Goal: Complete application form: Complete application form

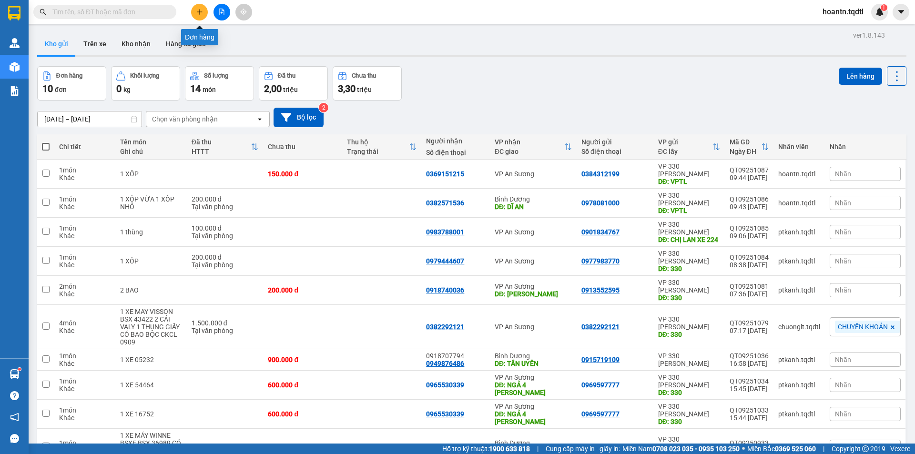
click at [198, 8] on button at bounding box center [199, 12] width 17 height 17
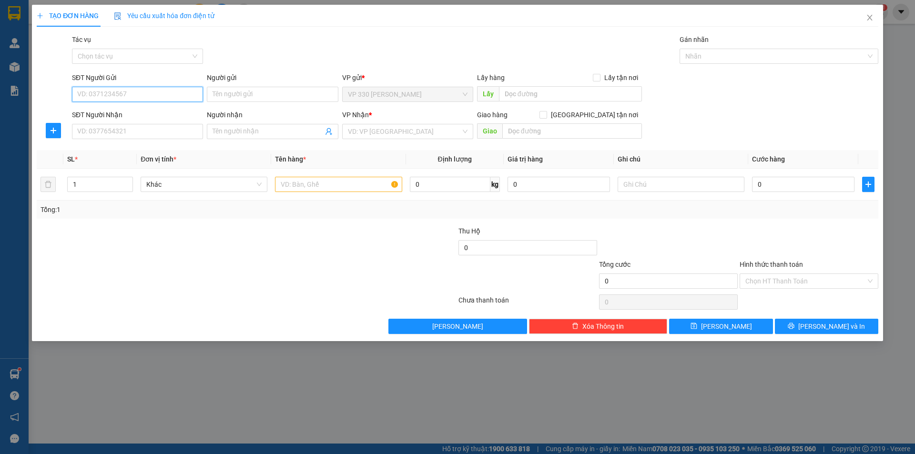
click at [158, 93] on input "SĐT Người Gửi" at bounding box center [137, 94] width 131 height 15
type input "0836432789"
click at [146, 132] on input "SĐT Người Nhận" at bounding box center [137, 131] width 131 height 15
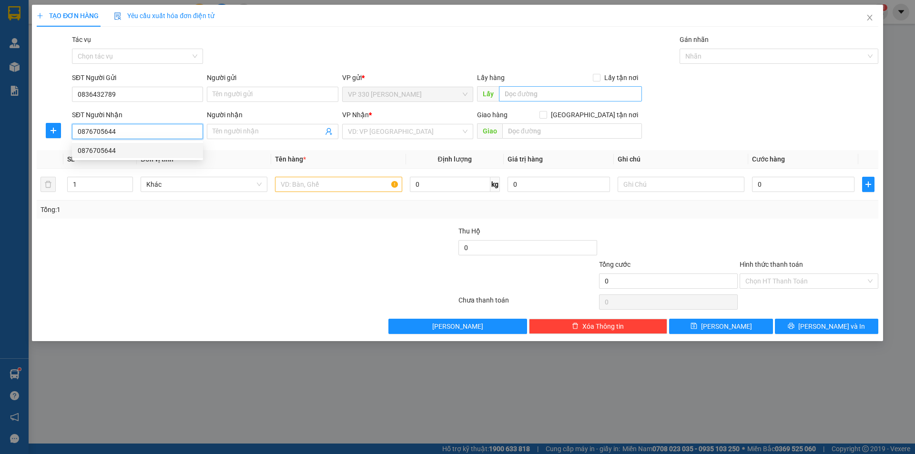
type input "0876705644"
click at [516, 92] on input "text" at bounding box center [570, 93] width 143 height 15
type input "VPTL"
click at [412, 130] on input "search" at bounding box center [404, 131] width 113 height 14
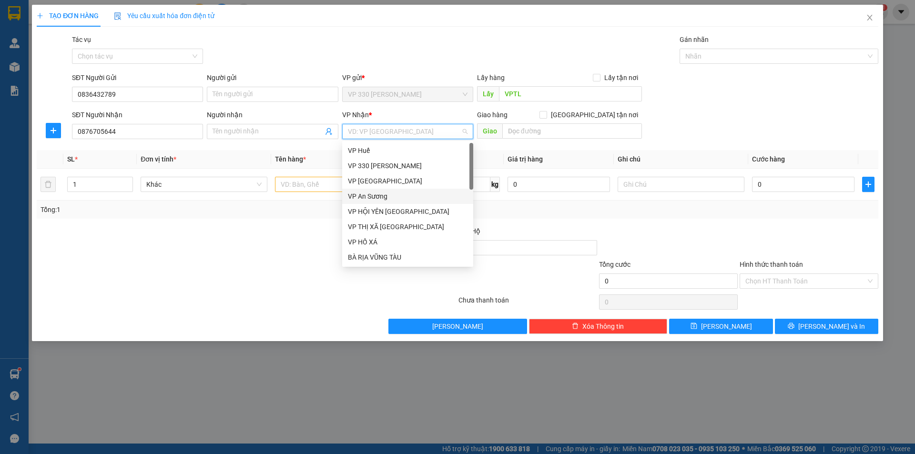
click at [361, 200] on div "VP An Sương" at bounding box center [408, 196] width 120 height 10
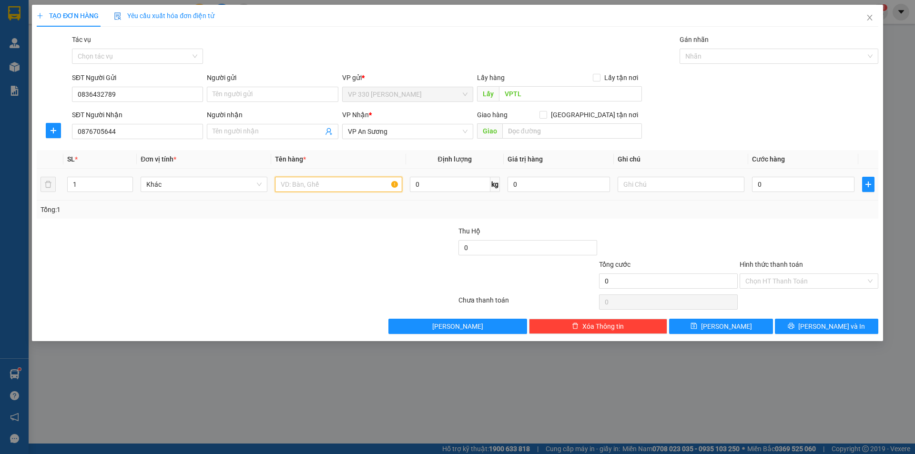
click at [293, 180] on input "text" at bounding box center [338, 184] width 127 height 15
type input "2 XỐP DÁN BÍ ĐAO"
click at [804, 184] on input "0" at bounding box center [803, 184] width 103 height 15
type input "3"
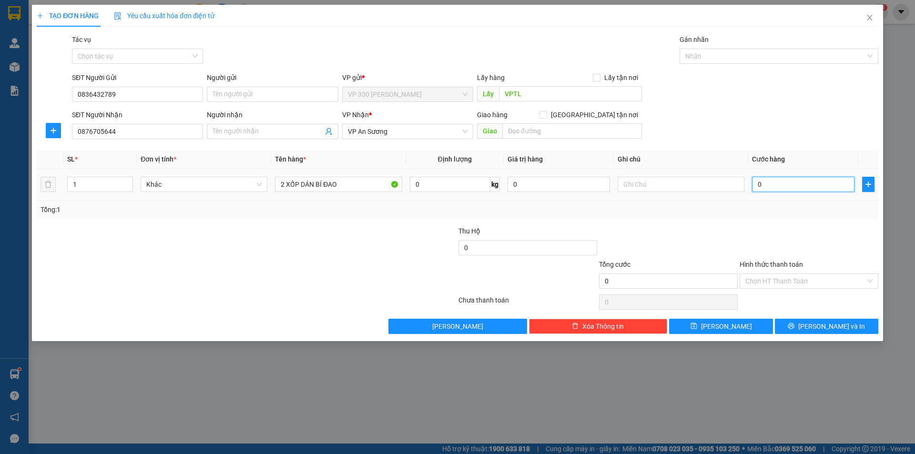
type input "3"
type input "30"
type input "300"
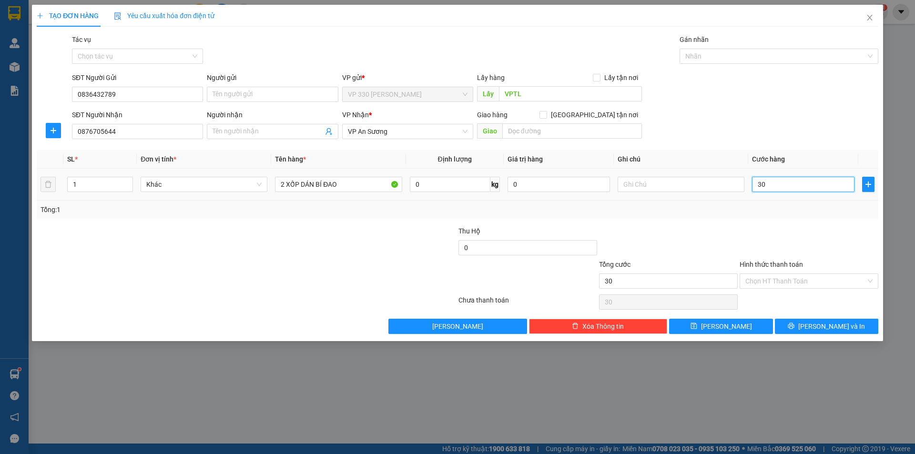
type input "300"
type input "300.000"
click at [796, 280] on input "Hình thức thanh toán" at bounding box center [806, 281] width 121 height 14
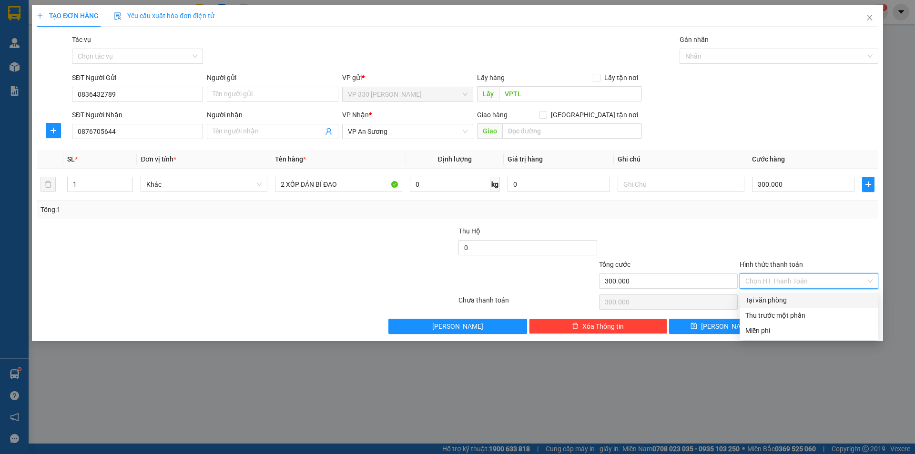
click at [786, 300] on div "Tại văn phòng" at bounding box center [809, 300] width 127 height 10
type input "0"
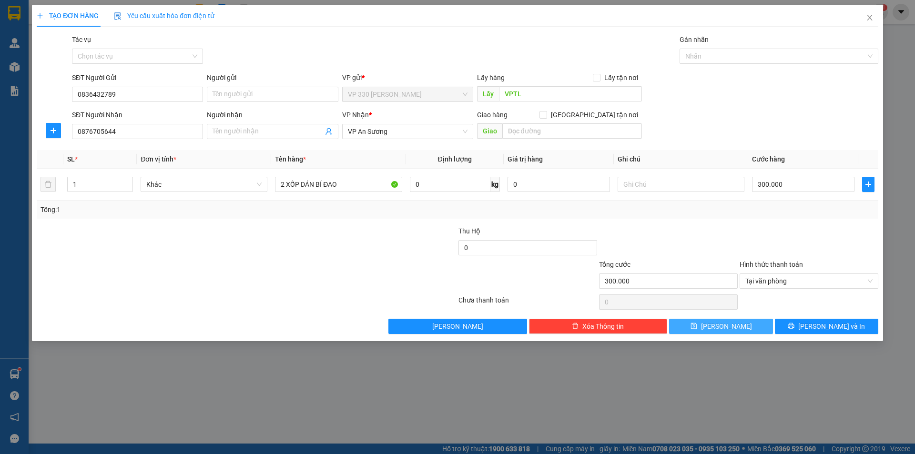
click at [737, 326] on button "[PERSON_NAME]" at bounding box center [720, 326] width 103 height 15
type input "0"
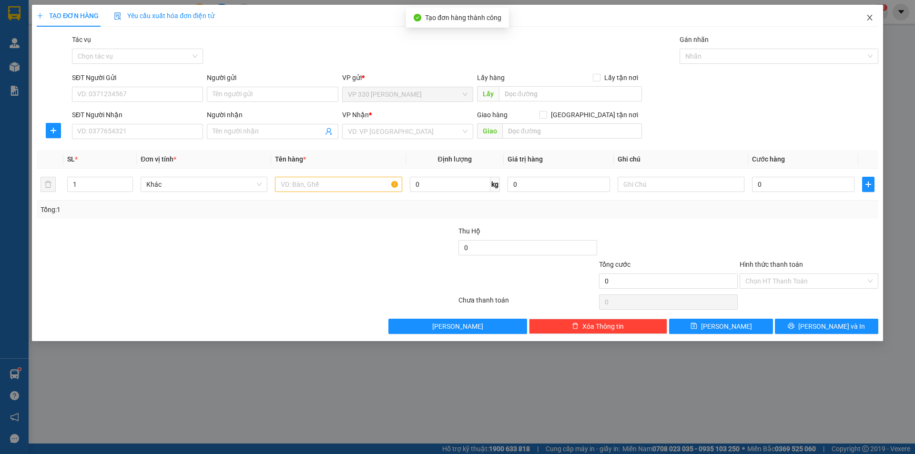
click at [871, 18] on icon "close" at bounding box center [870, 18] width 8 height 8
